Goal: Task Accomplishment & Management: Manage account settings

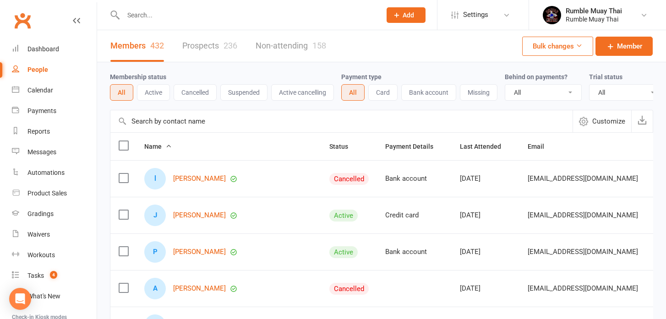
select select "100"
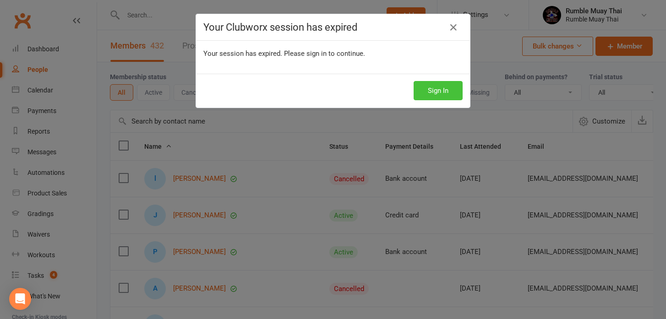
click at [430, 93] on button "Sign In" at bounding box center [438, 90] width 49 height 19
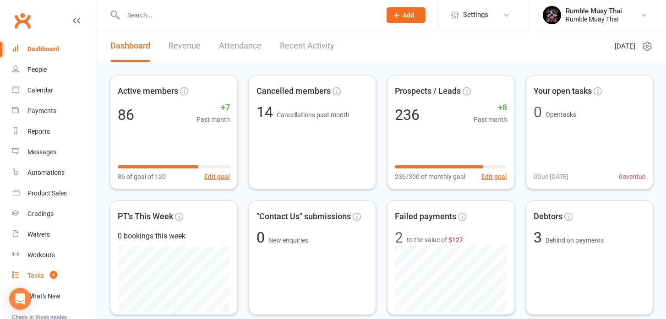
click at [42, 275] on div "Tasks" at bounding box center [36, 275] width 17 height 7
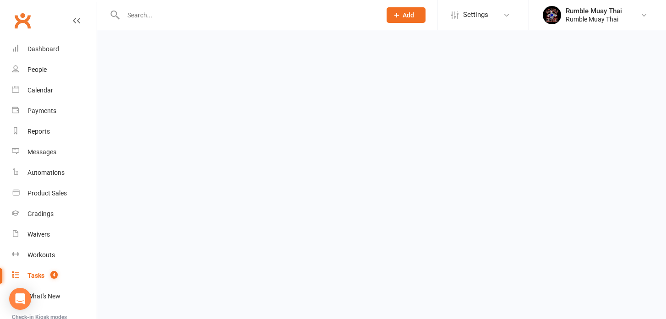
click at [42, 275] on div "Tasks" at bounding box center [36, 275] width 17 height 7
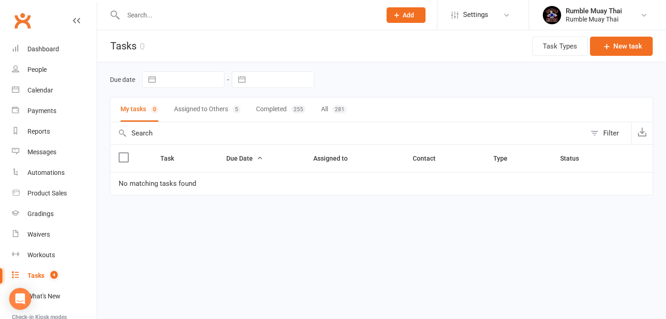
click at [194, 110] on button "Assigned to Others 5" at bounding box center [207, 110] width 66 height 24
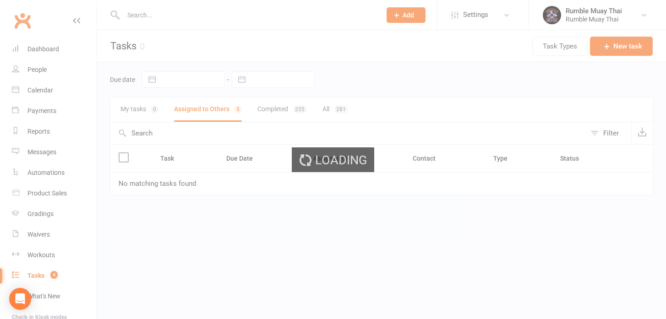
click at [194, 110] on div "Loading" at bounding box center [333, 159] width 666 height 319
select select "waiting"
select select "started"
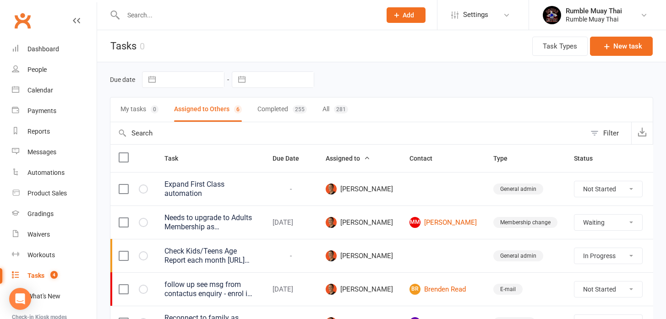
select select "waiting"
select select "started"
click at [104, 299] on div "Due date Navigate forward to interact with the calendar and select a date. Pres…" at bounding box center [381, 230] width 569 height 337
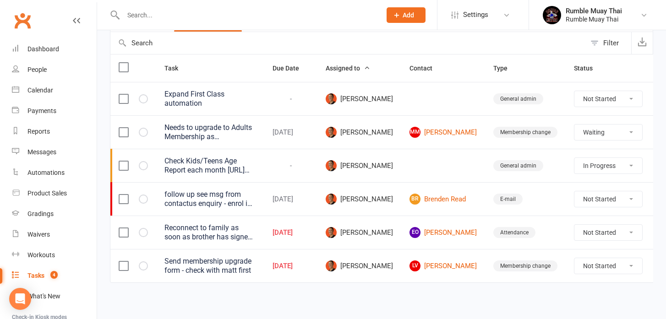
scroll to position [91, 0]
click at [41, 50] on div "Dashboard" at bounding box center [44, 48] width 32 height 7
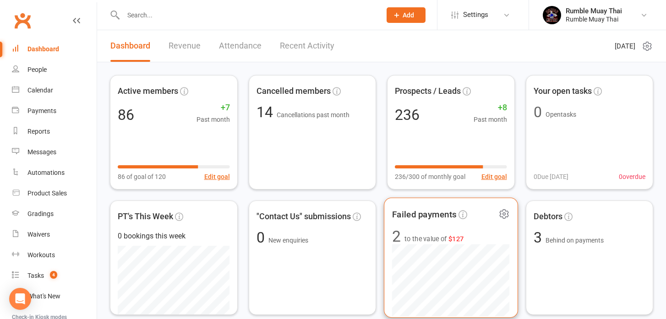
click at [418, 238] on span "to the value of $127" at bounding box center [434, 239] width 59 height 11
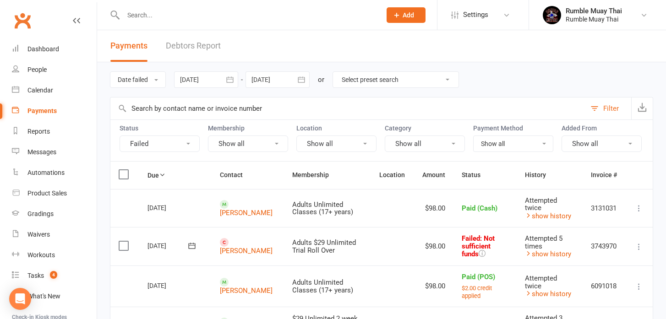
click at [102, 298] on div "Date failed Due date Date paid Date failed Date settled [DATE] [DATE] Sun Mon T…" at bounding box center [381, 311] width 569 height 499
click at [39, 50] on div "Dashboard" at bounding box center [44, 48] width 32 height 7
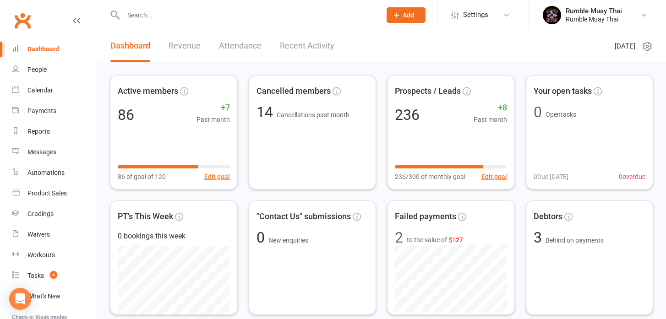
click at [39, 50] on div "Dashboard" at bounding box center [44, 48] width 32 height 7
